Goal: Task Accomplishment & Management: Manage account settings

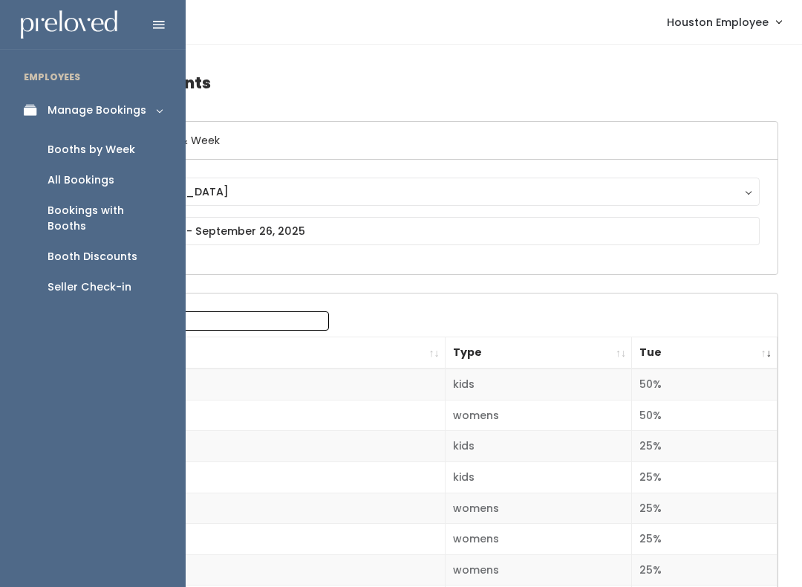
click at [17, 103] on link "Manage Bookings" at bounding box center [93, 110] width 186 height 33
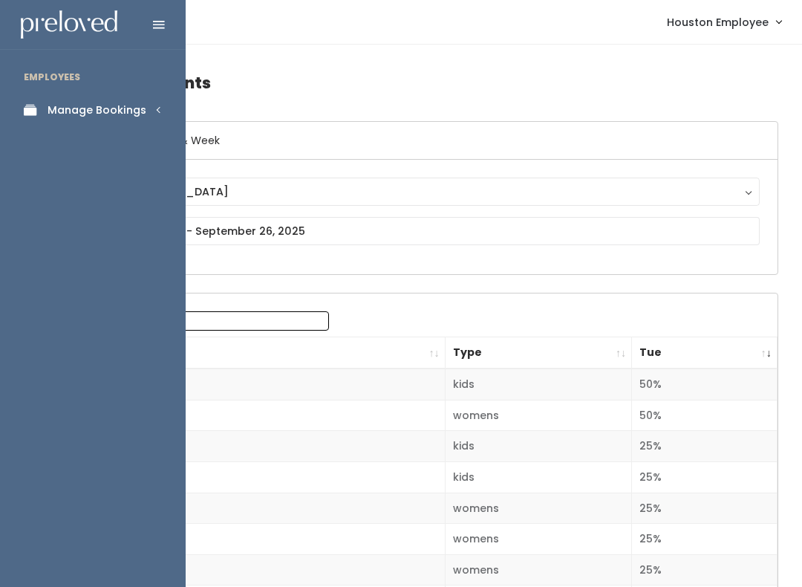
click at [119, 98] on link "Manage Bookings" at bounding box center [93, 110] width 186 height 33
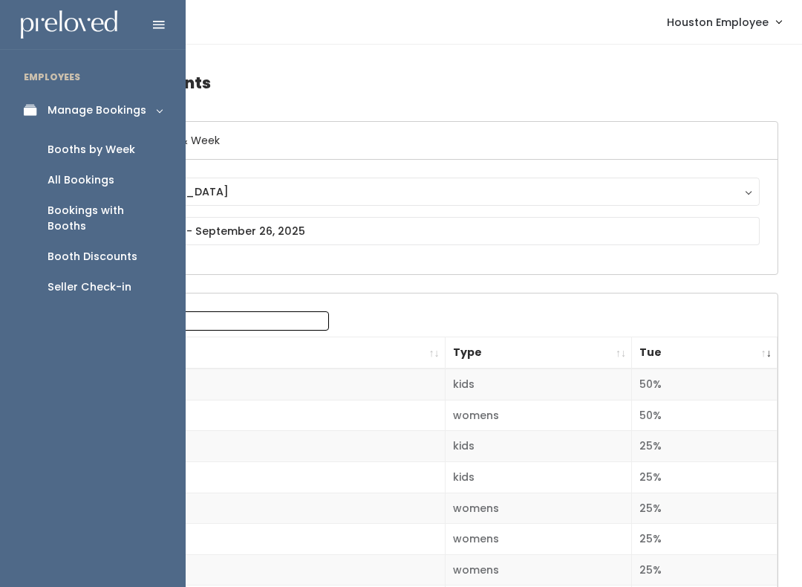
click at [94, 145] on div "Booths by Week" at bounding box center [92, 150] width 88 height 16
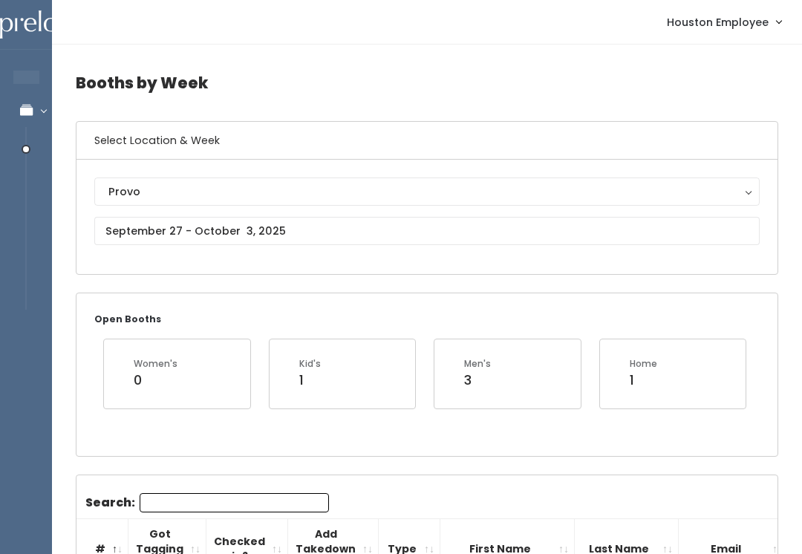
click at [196, 186] on div "Provo" at bounding box center [426, 191] width 637 height 16
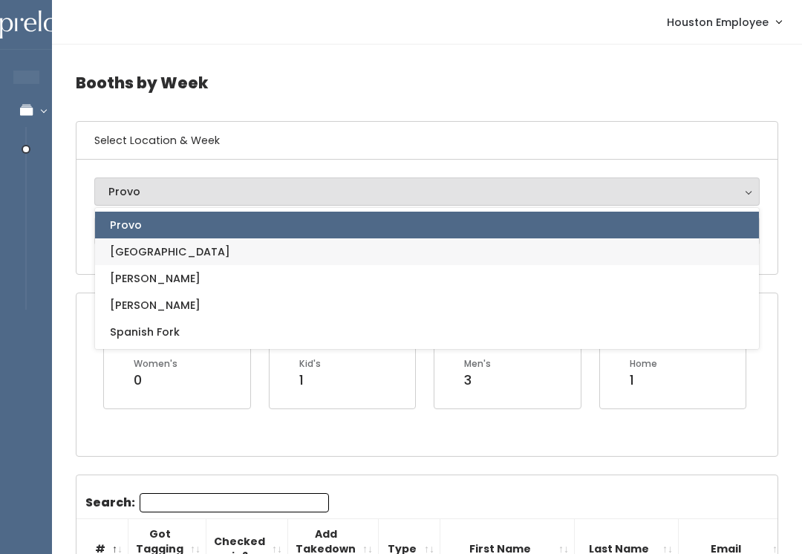
click at [151, 243] on link "[GEOGRAPHIC_DATA]" at bounding box center [427, 251] width 664 height 27
select select "5"
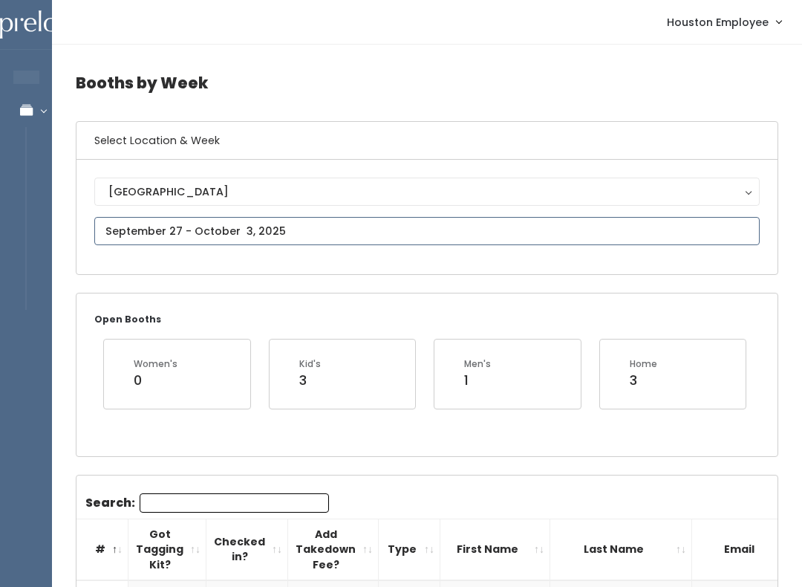
click at [212, 226] on input "text" at bounding box center [426, 231] width 665 height 28
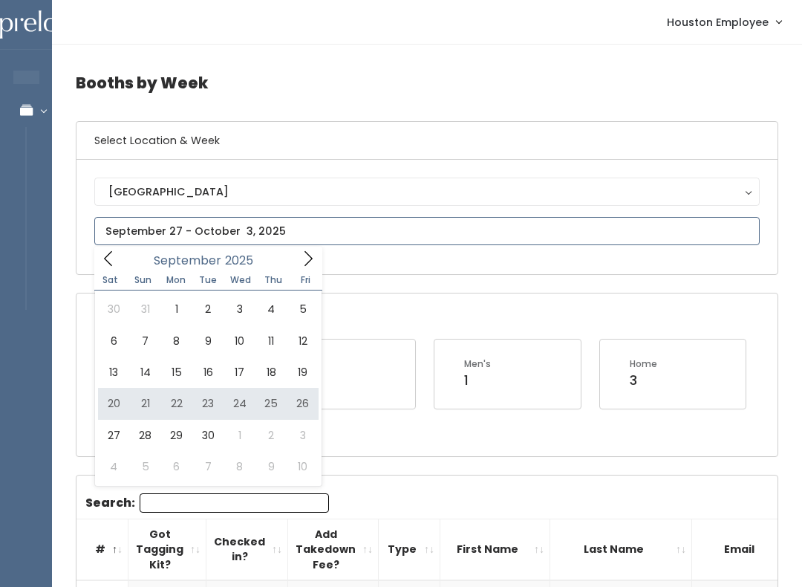
type input "September 20 to September 26"
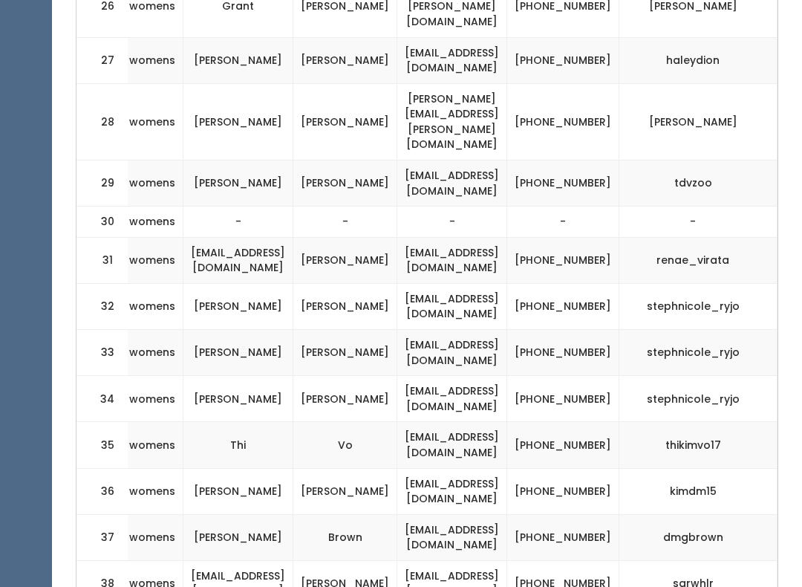
scroll to position [0, 289]
